Goal: Information Seeking & Learning: Check status

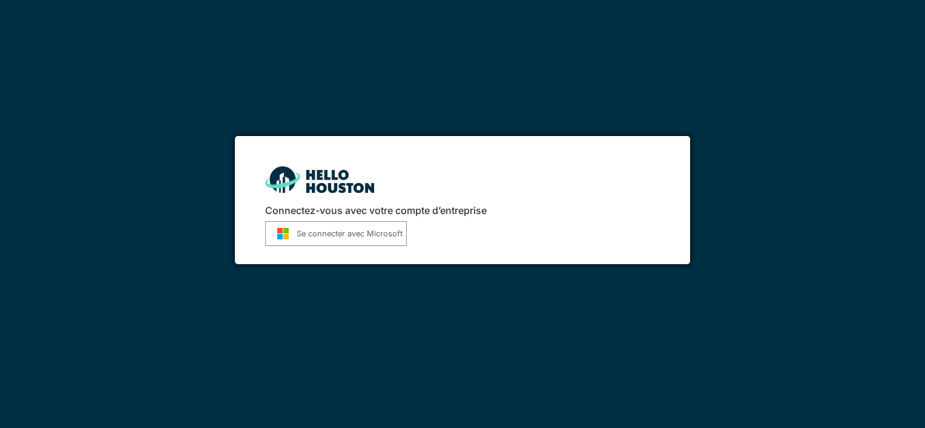
click at [332, 232] on font "Se connecter avec Microsoft" at bounding box center [350, 233] width 106 height 11
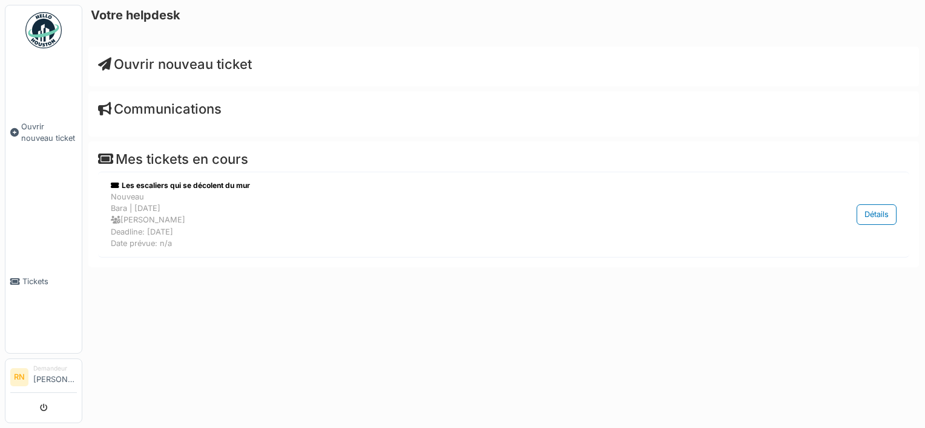
click at [51, 367] on li "Demandeur [PERSON_NAME]" at bounding box center [55, 377] width 44 height 26
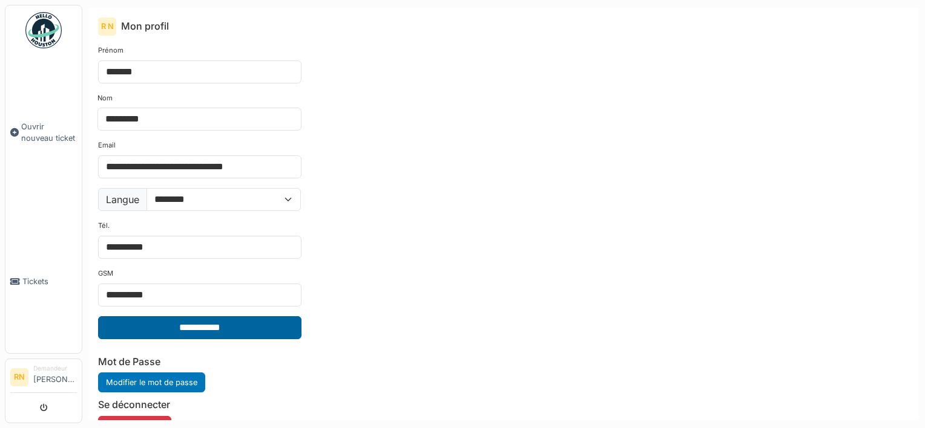
click at [196, 327] on input "**********" at bounding box center [199, 328] width 203 height 23
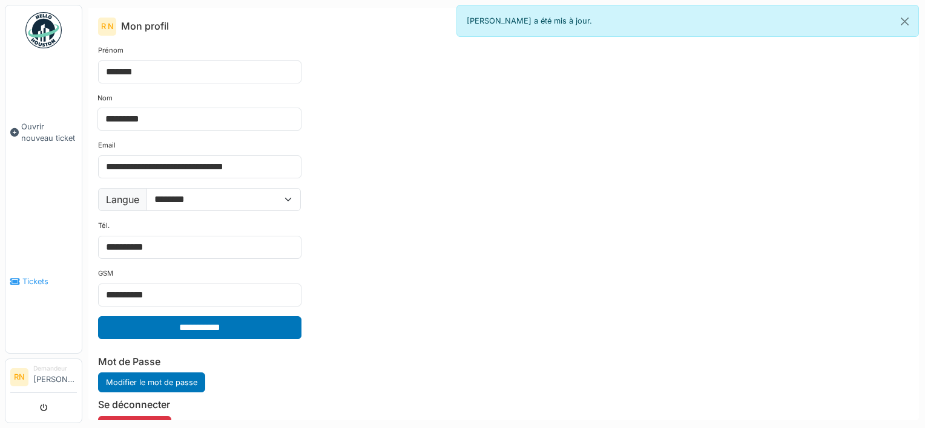
click at [33, 276] on span "Tickets" at bounding box center [49, 281] width 54 height 11
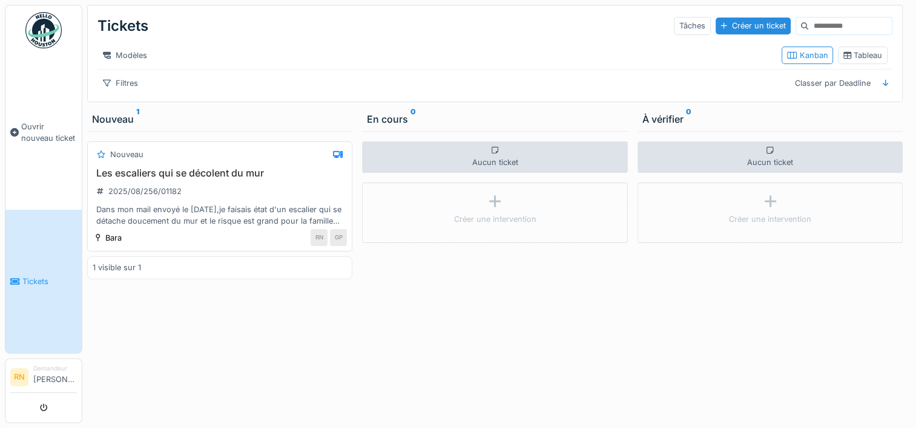
click at [206, 223] on div "Dans mon mail envoyé le [DATE],je faisais état d'un escalier qui se détache dou…" at bounding box center [220, 215] width 254 height 23
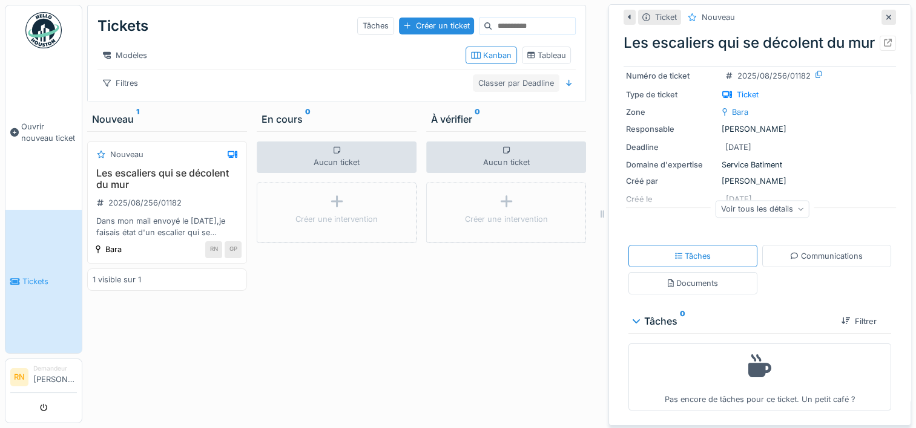
click at [527, 92] on div "Classer par Deadline" at bounding box center [516, 83] width 87 height 18
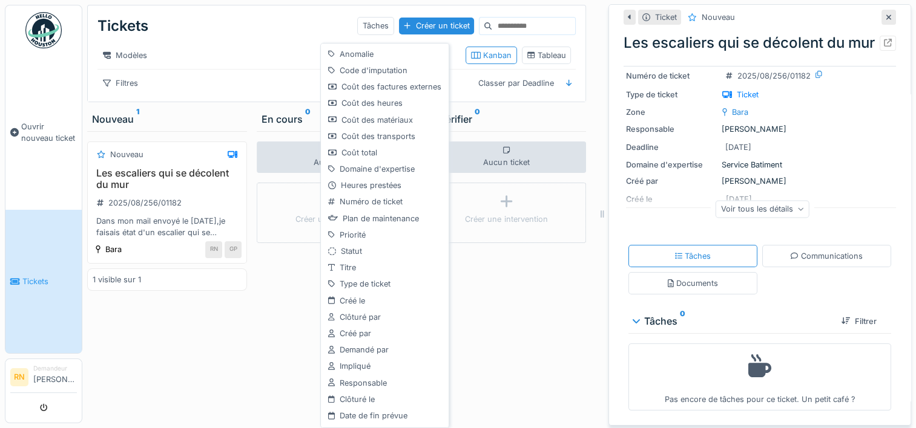
click at [229, 39] on div "Tickets Tâches Créer un ticket" at bounding box center [336, 25] width 478 height 31
